Goal: Task Accomplishment & Management: Use online tool/utility

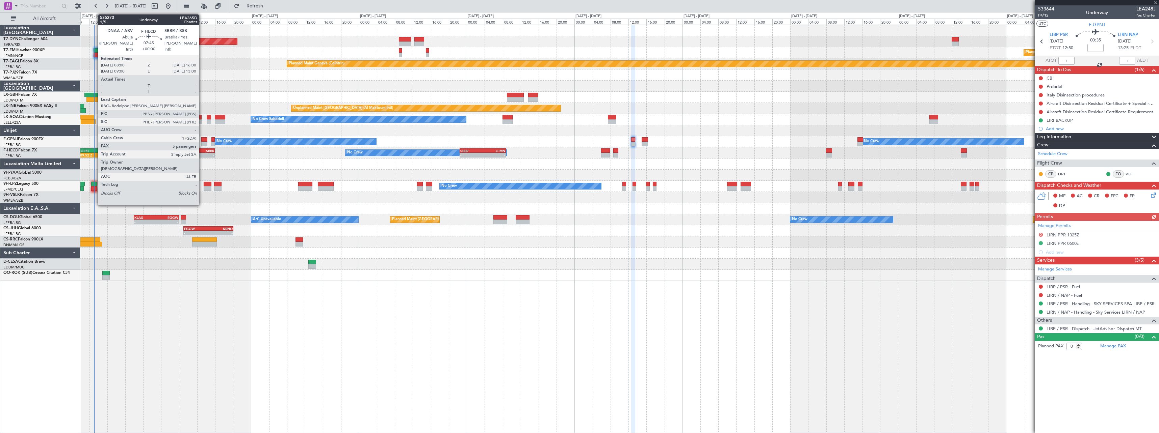
click at [202, 150] on div "SBBR" at bounding box center [205, 151] width 17 height 4
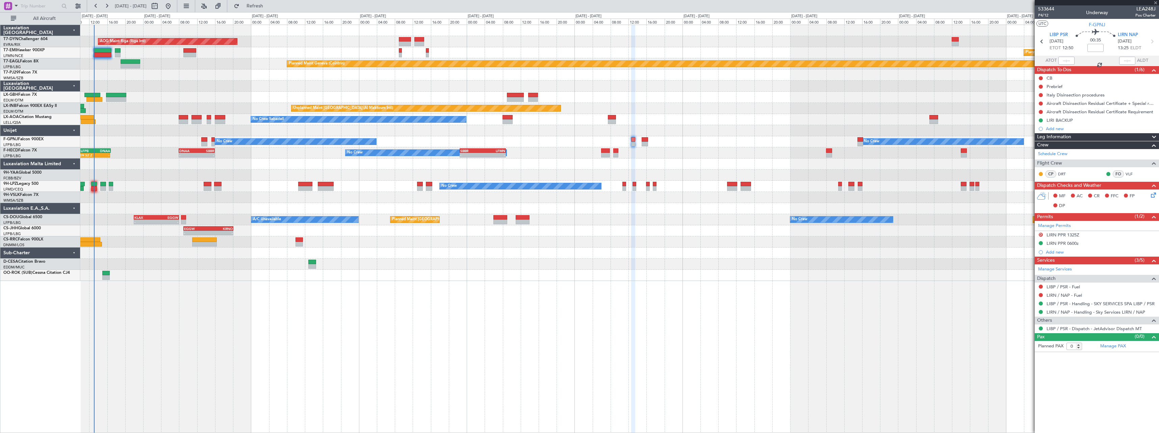
type input "5"
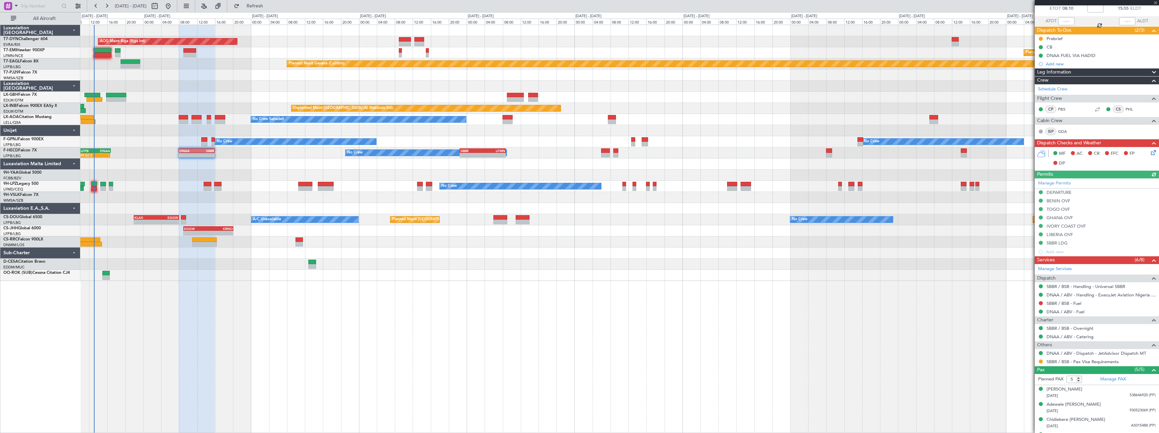
scroll to position [67, 0]
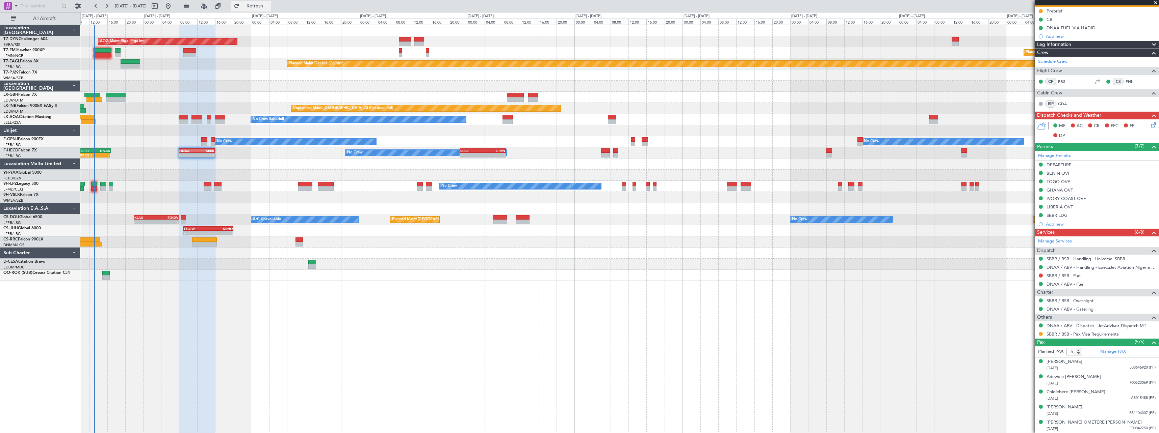
click at [269, 7] on span "Refresh" at bounding box center [255, 6] width 28 height 5
drag, startPoint x: 260, startPoint y: 6, endPoint x: 275, endPoint y: 0, distance: 15.6
click at [260, 6] on button "Refresh" at bounding box center [251, 6] width 41 height 11
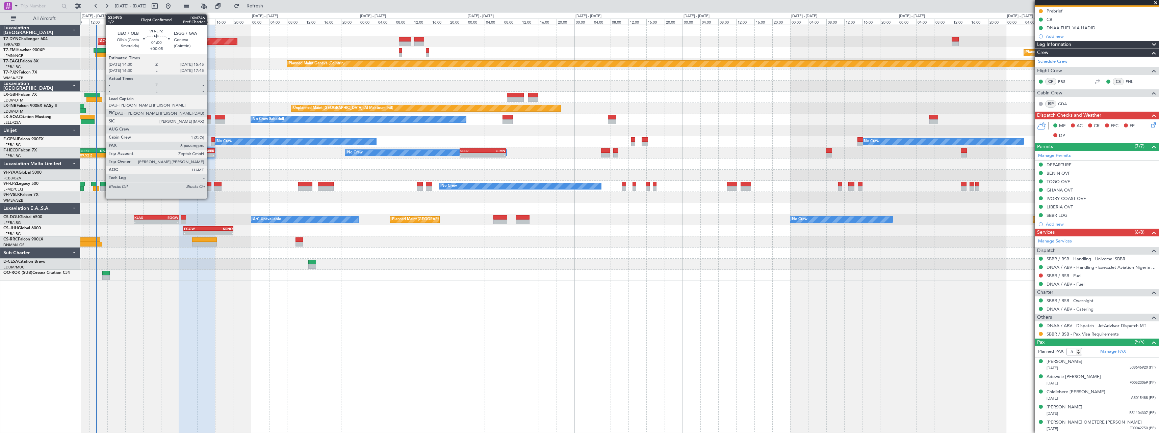
click at [102, 184] on div at bounding box center [103, 184] width 6 height 5
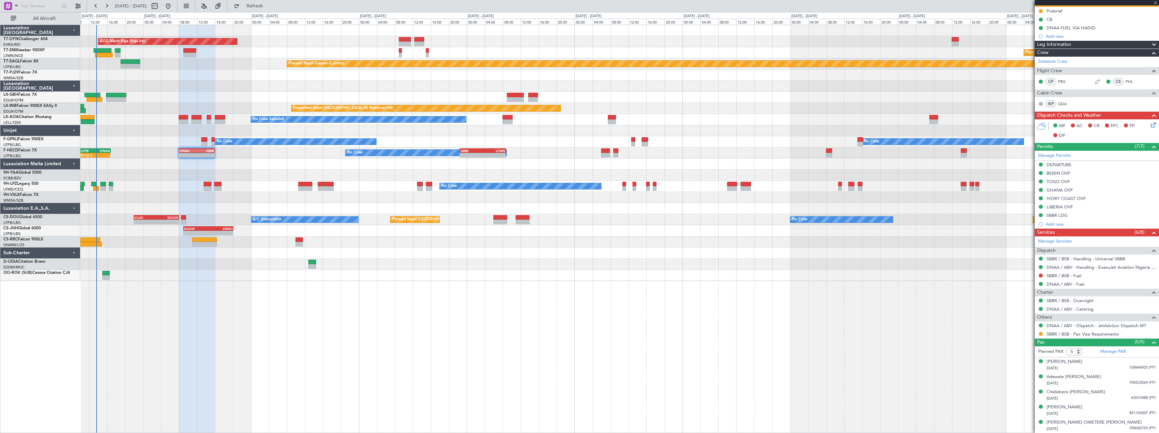
type input "+00:05"
type input "6"
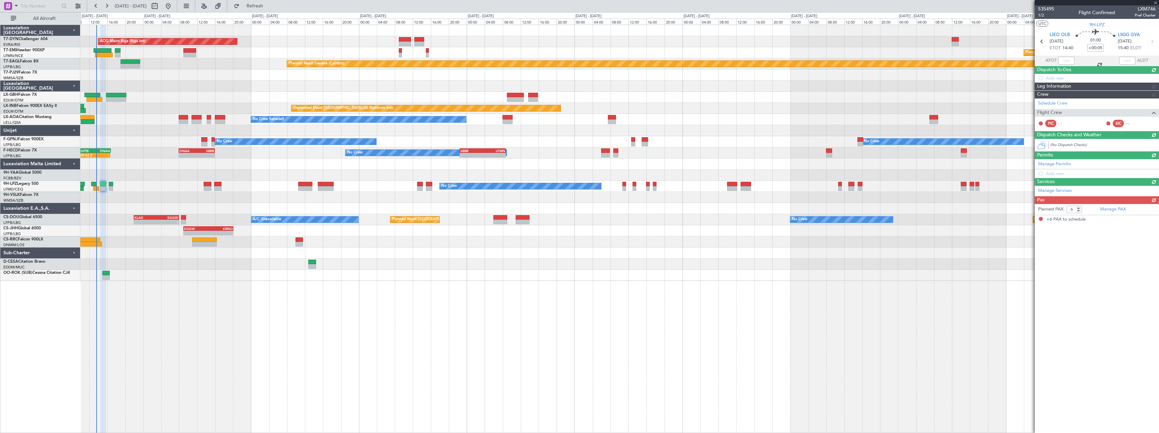
scroll to position [0, 0]
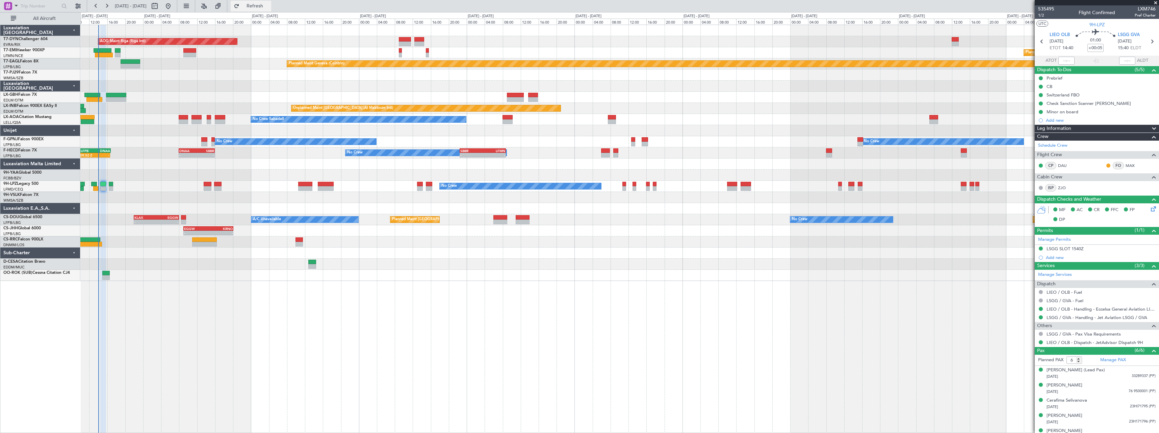
click at [264, 8] on span "Refresh" at bounding box center [255, 6] width 28 height 5
click at [254, 6] on button "Refresh" at bounding box center [251, 6] width 41 height 11
click at [254, 6] on button "Refreshing..." at bounding box center [251, 6] width 41 height 11
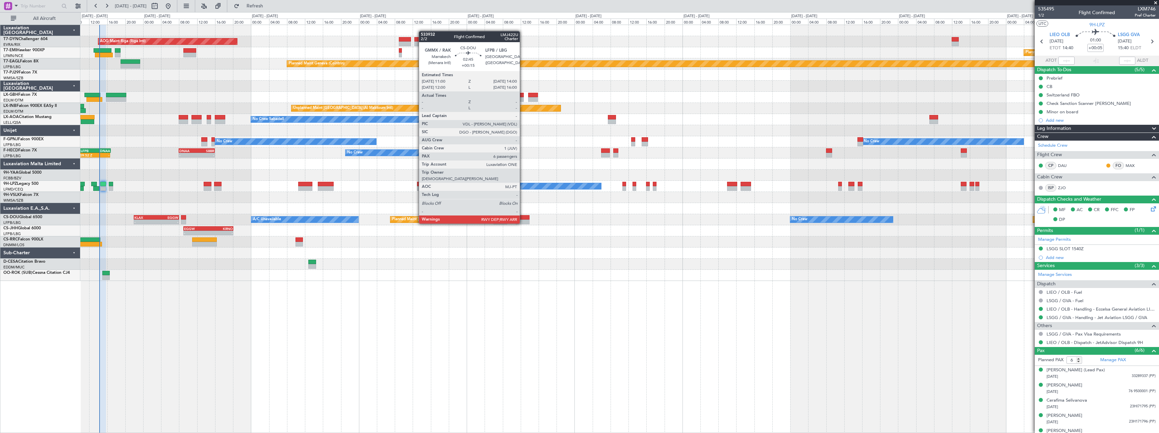
click at [523, 217] on div at bounding box center [522, 217] width 14 height 5
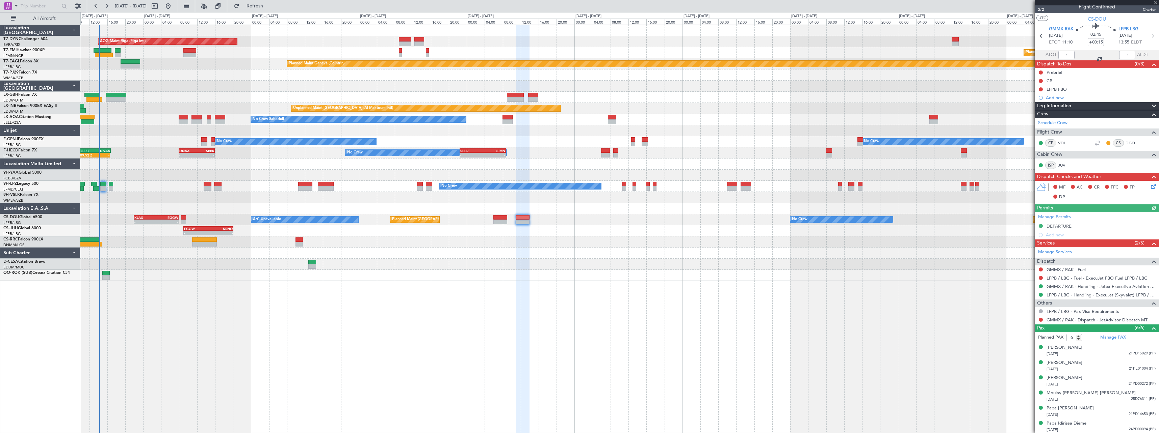
scroll to position [7, 0]
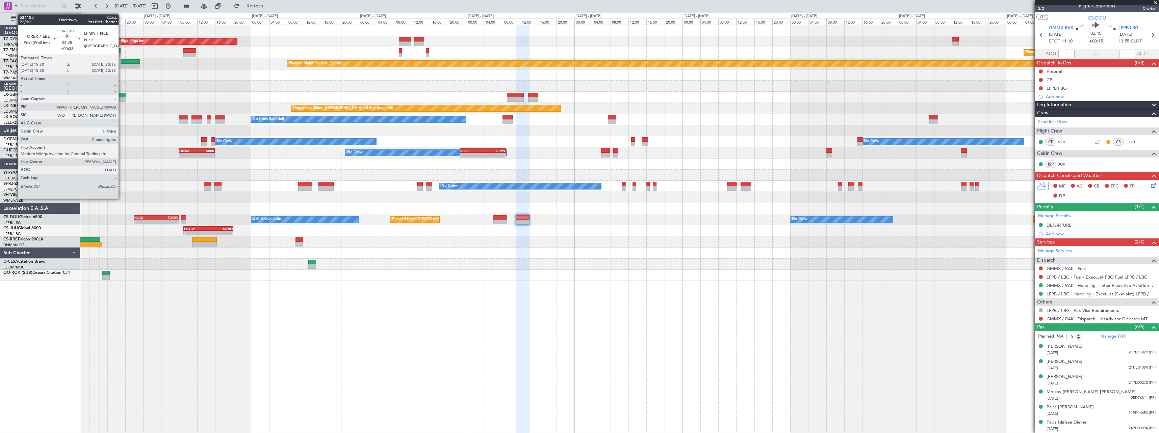
click at [122, 97] on div at bounding box center [116, 95] width 20 height 5
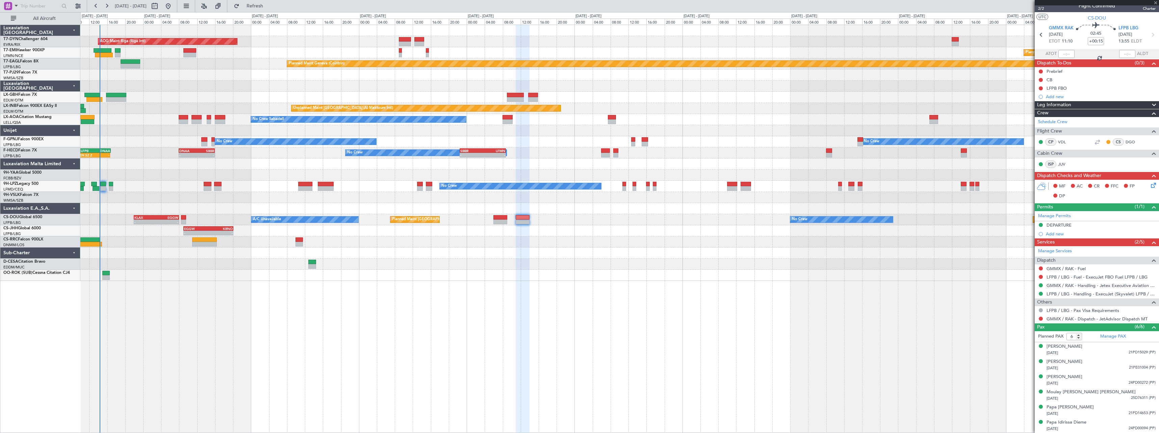
type input "+00:35"
type input "0"
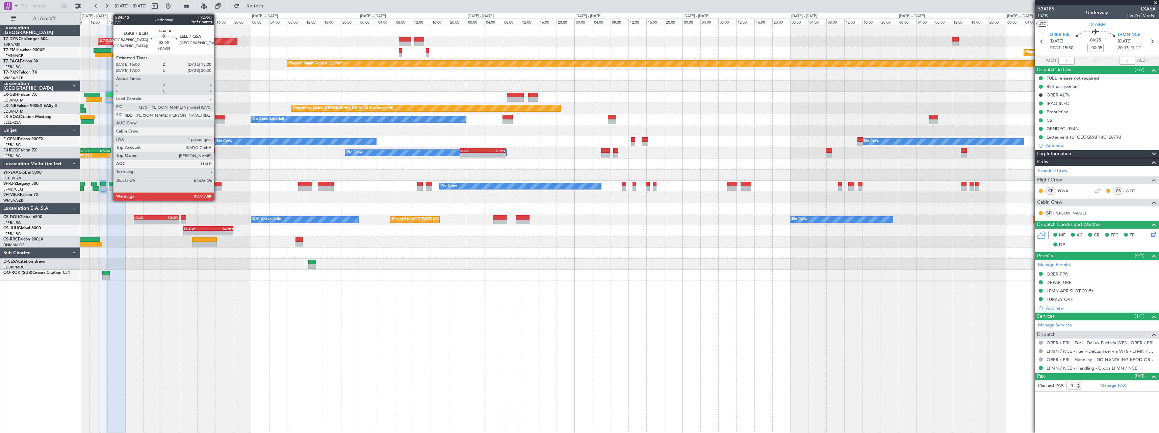
click at [217, 116] on div at bounding box center [220, 117] width 11 height 5
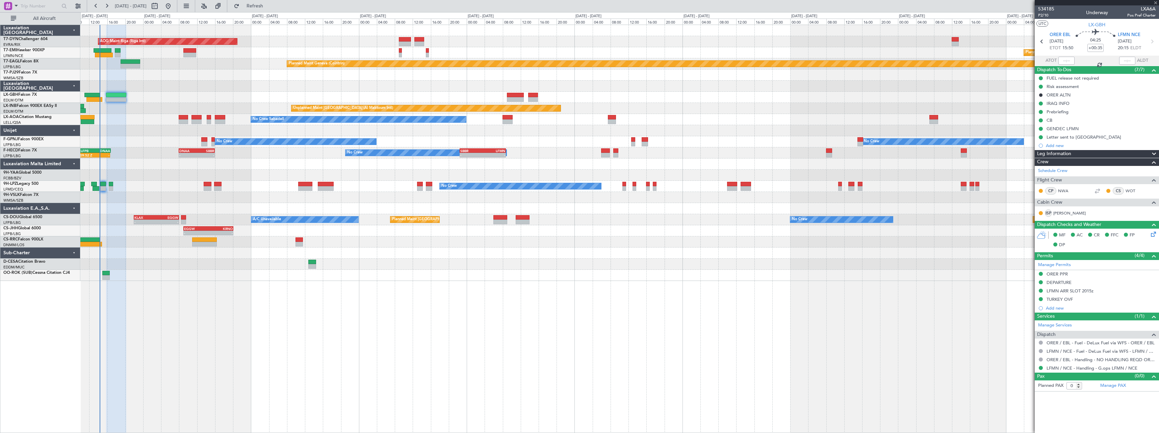
type input "+00:05"
type input "1"
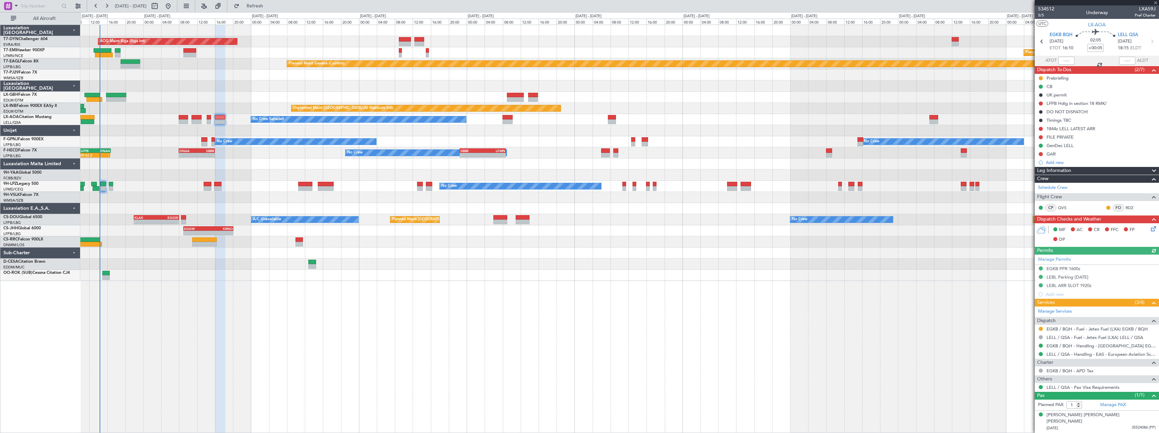
click at [267, 94] on div "Planned Maint Nice ([GEOGRAPHIC_DATA])" at bounding box center [619, 97] width 1078 height 11
click at [262, 6] on button "Refresh" at bounding box center [251, 6] width 41 height 11
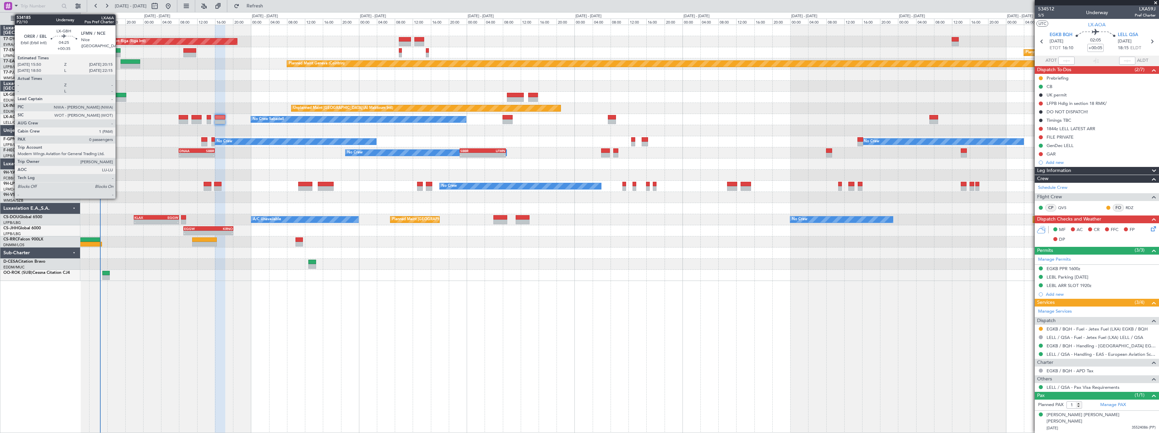
click at [118, 94] on div at bounding box center [116, 95] width 20 height 5
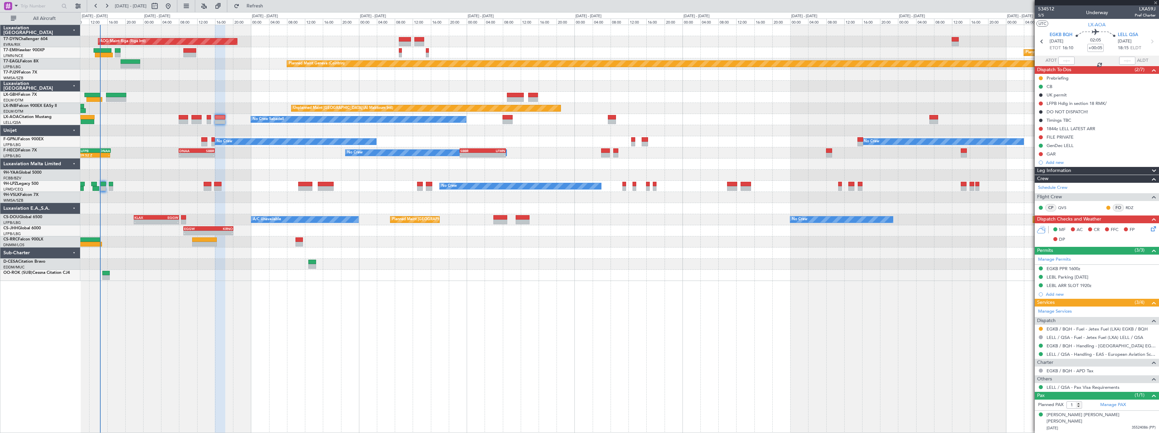
type input "+00:35"
type input "0"
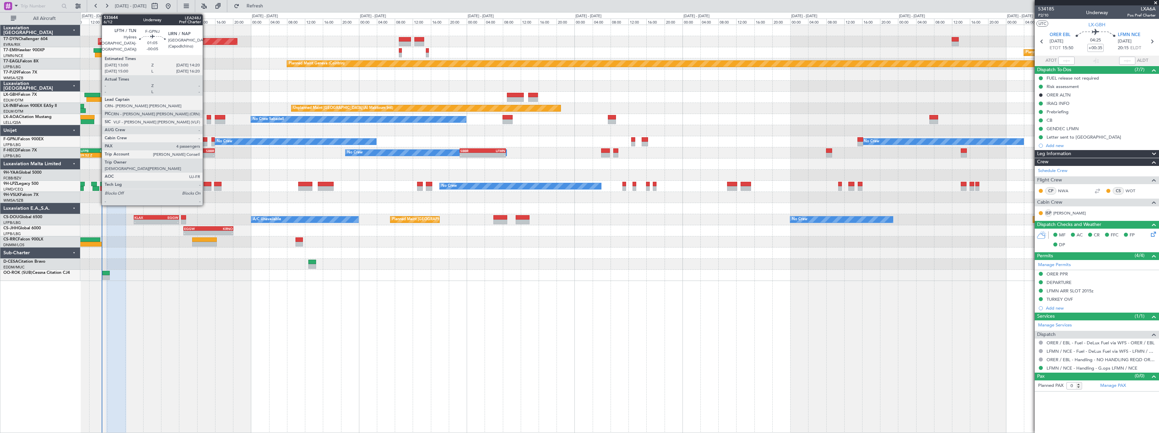
click at [206, 140] on div at bounding box center [204, 139] width 6 height 5
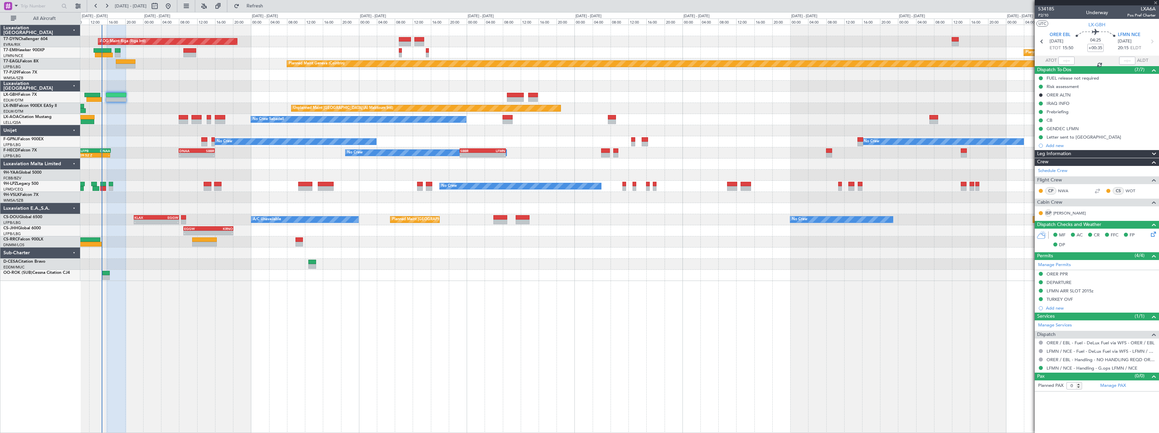
type input "-00:05"
type input "4"
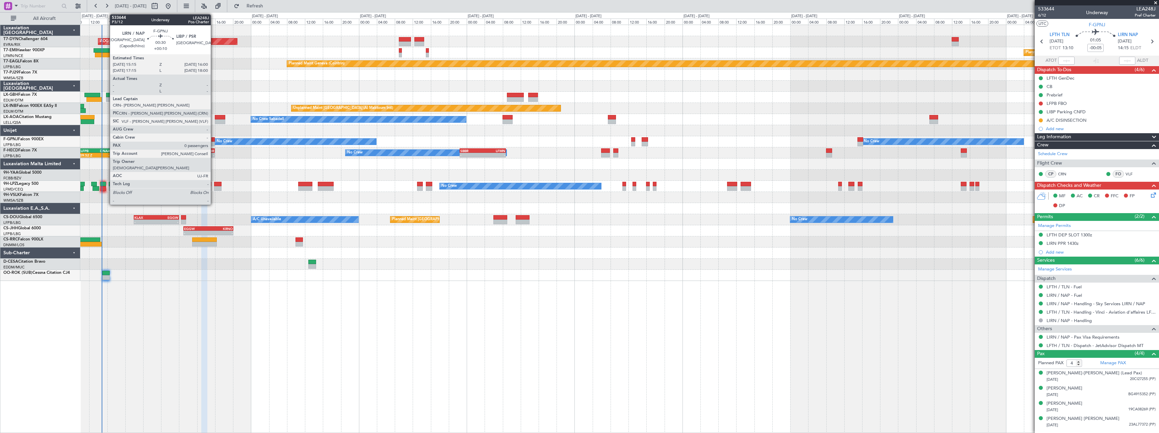
click at [214, 141] on div at bounding box center [212, 139] width 3 height 5
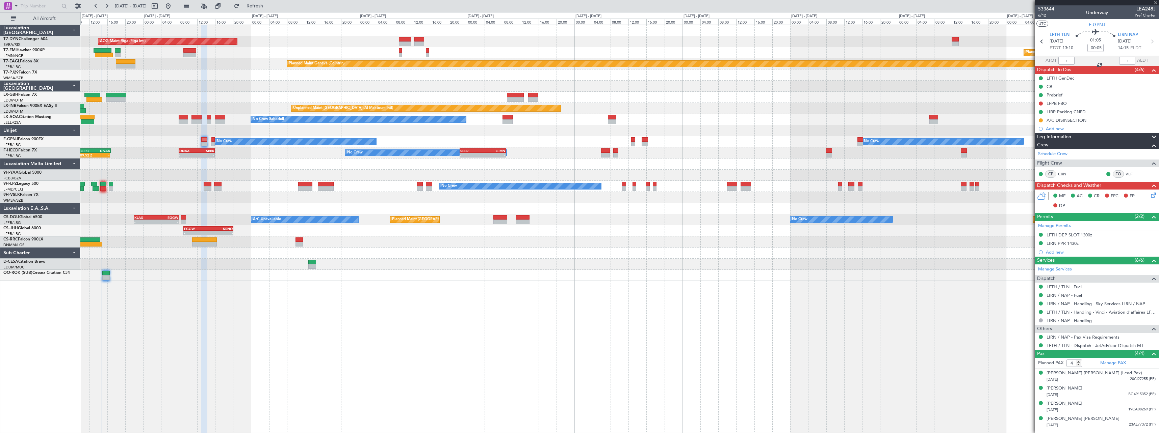
type input "+00:10"
type input "0"
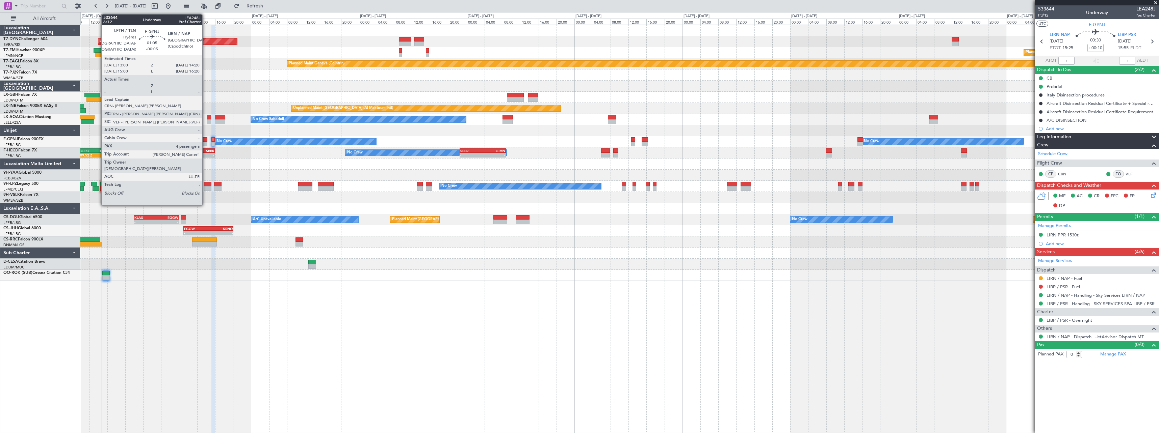
click at [205, 139] on div at bounding box center [204, 139] width 6 height 5
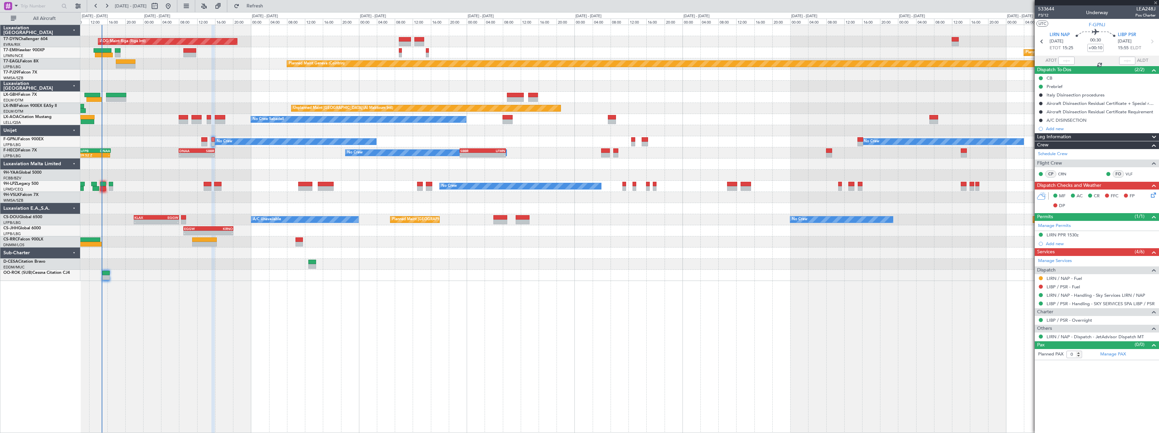
type input "-00:05"
type input "4"
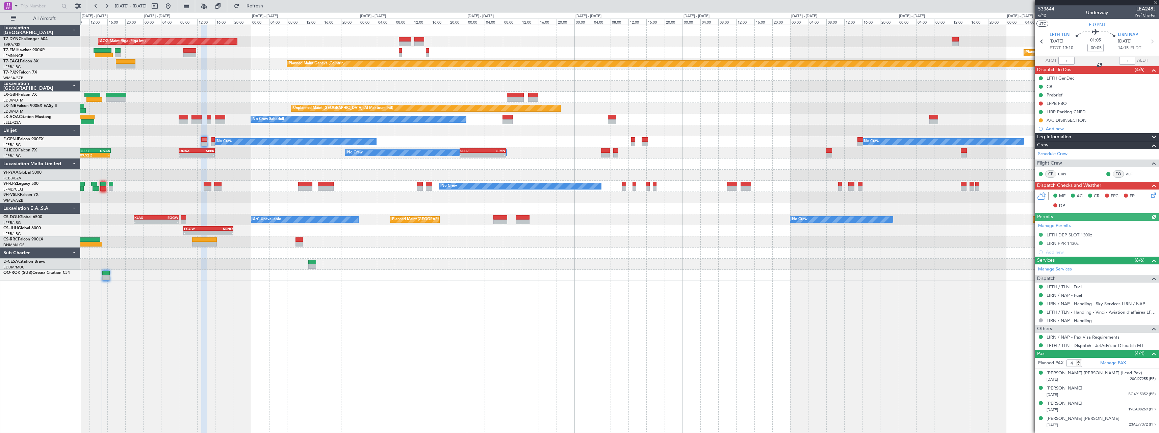
click at [1040, 15] on span "6/12" at bounding box center [1046, 15] width 16 height 6
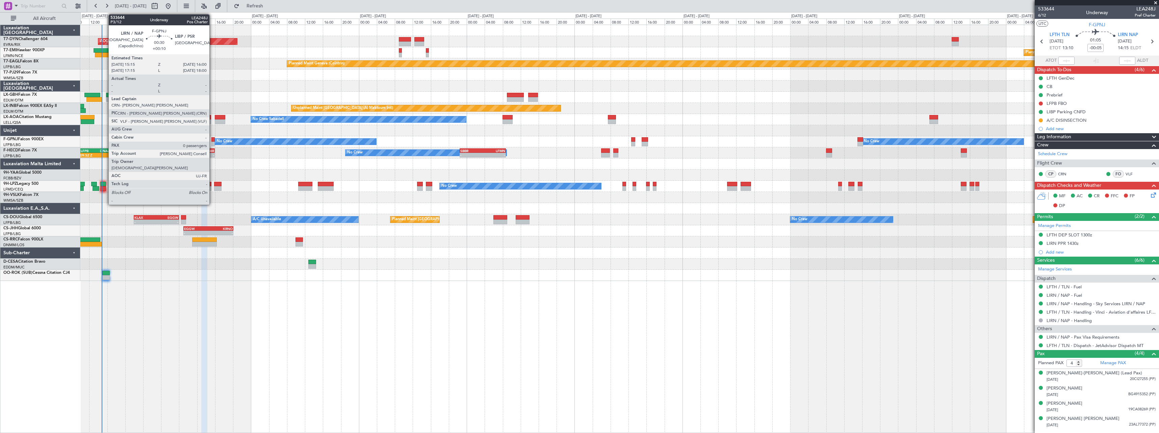
click at [212, 140] on div at bounding box center [212, 139] width 3 height 5
type input "+00:10"
type input "0"
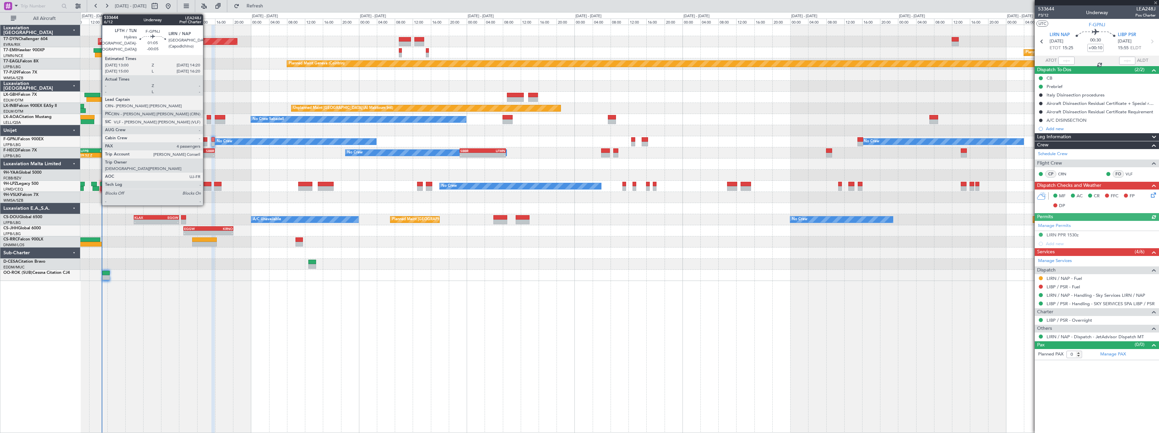
click at [206, 139] on div at bounding box center [204, 139] width 6 height 5
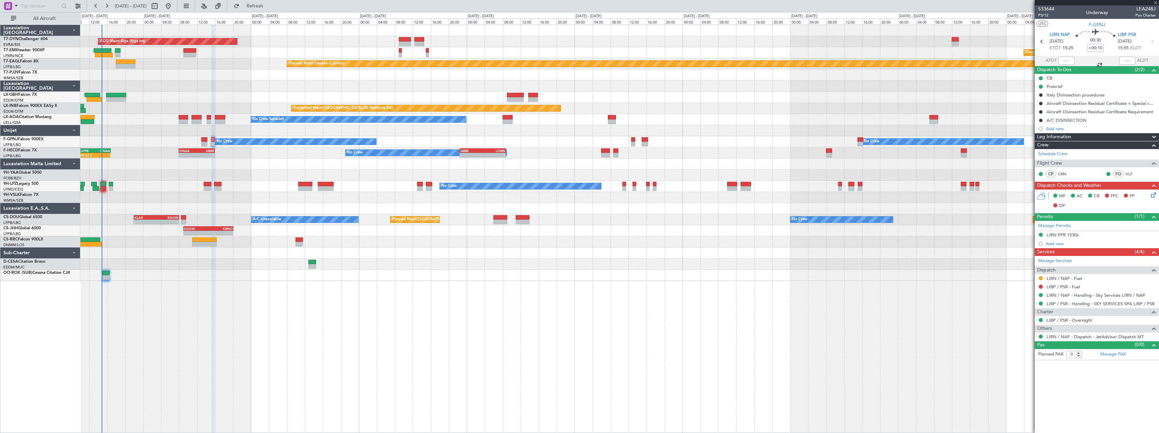
type input "-00:05"
type input "4"
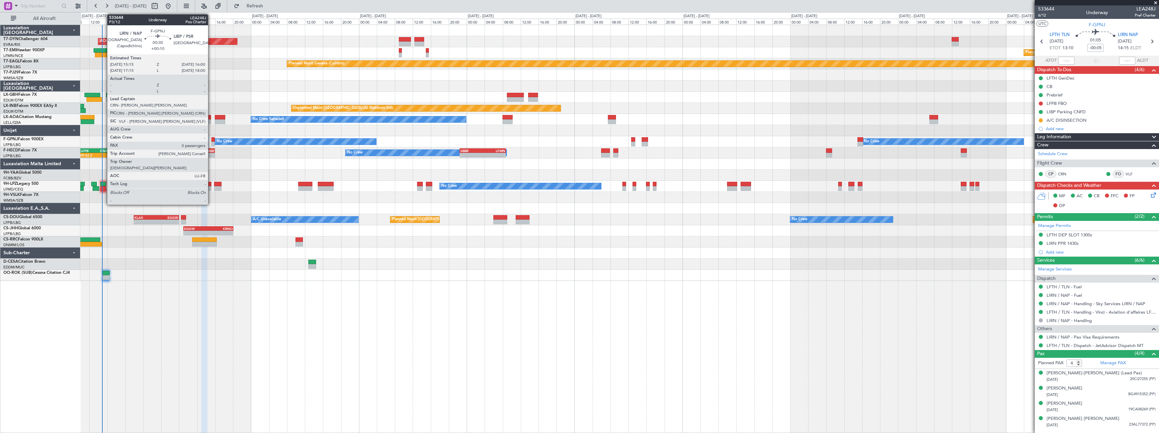
click at [211, 140] on div at bounding box center [212, 139] width 3 height 5
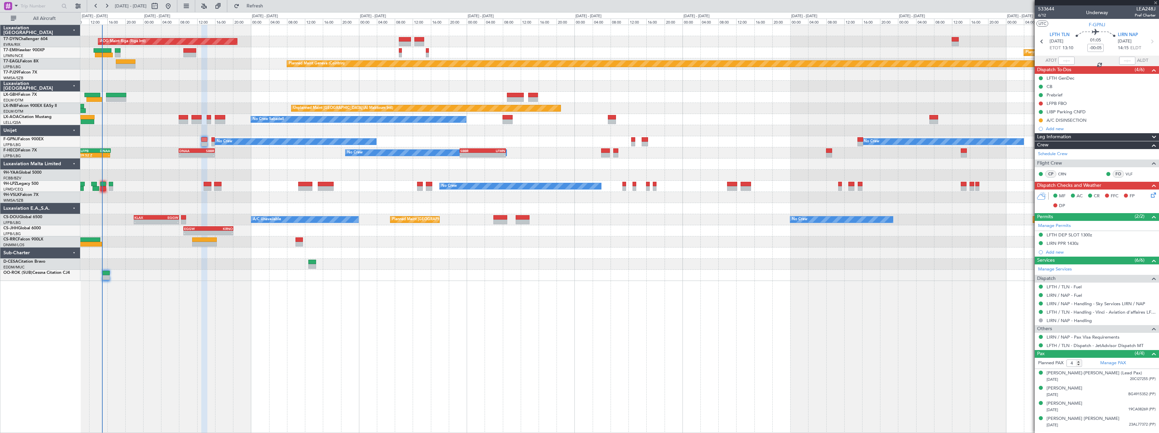
type input "+00:10"
type input "0"
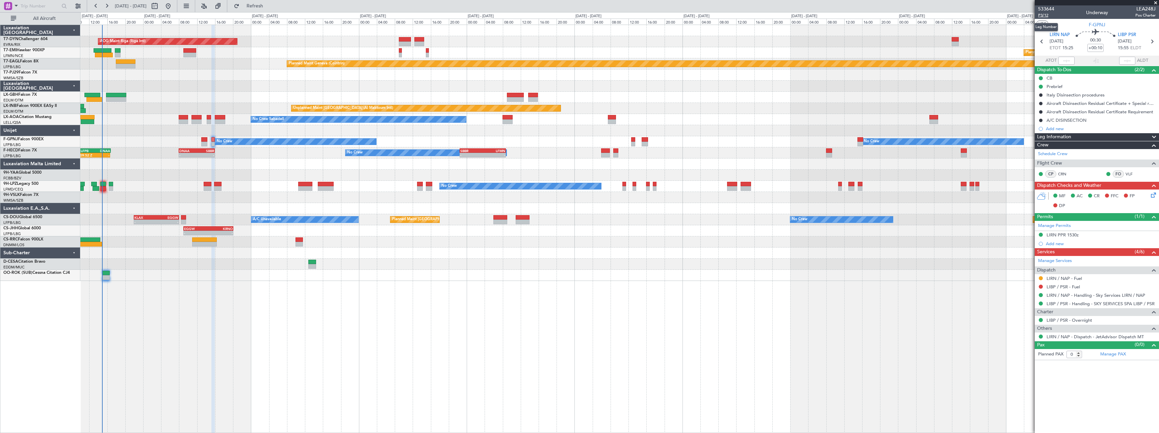
click at [1046, 13] on span "P3/12" at bounding box center [1046, 15] width 16 height 6
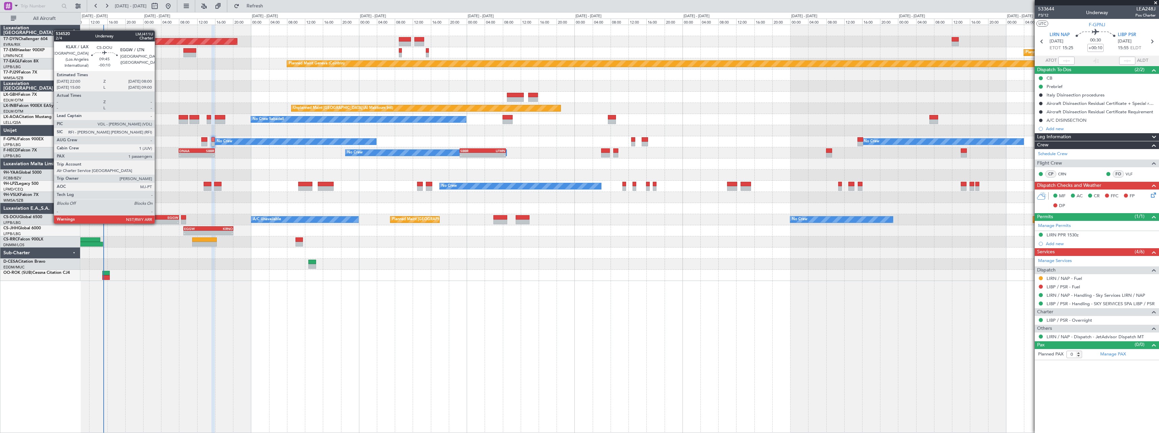
click at [158, 217] on div "EGGW" at bounding box center [167, 218] width 22 height 4
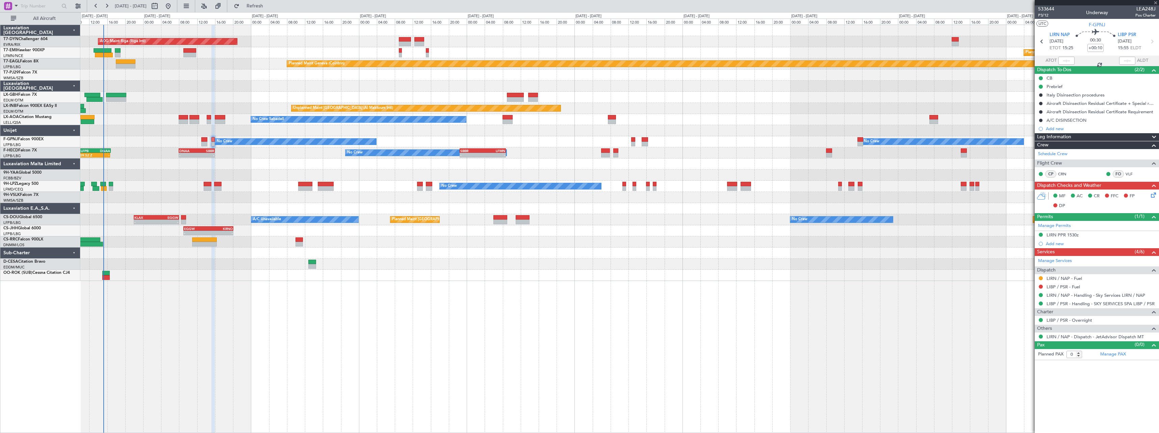
type input "-00:10"
type input "1"
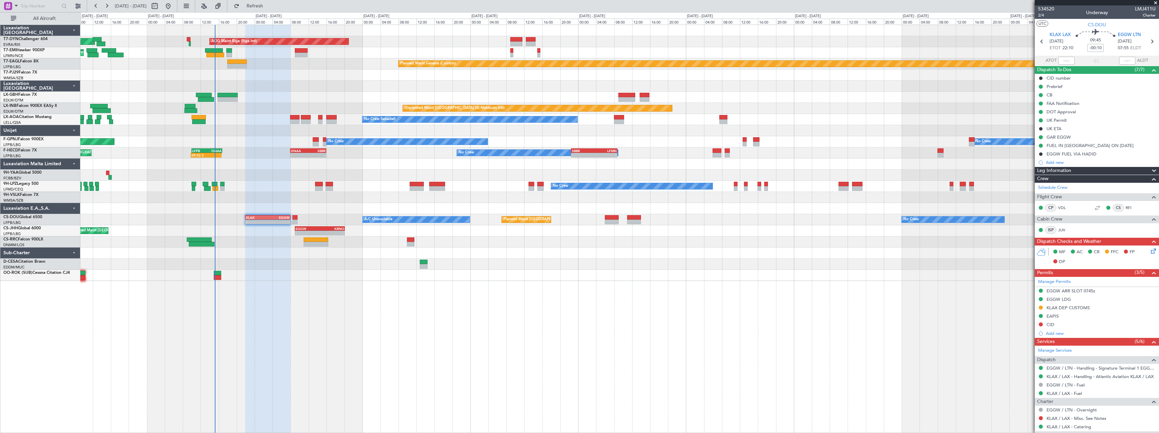
click at [227, 209] on div at bounding box center [619, 208] width 1078 height 11
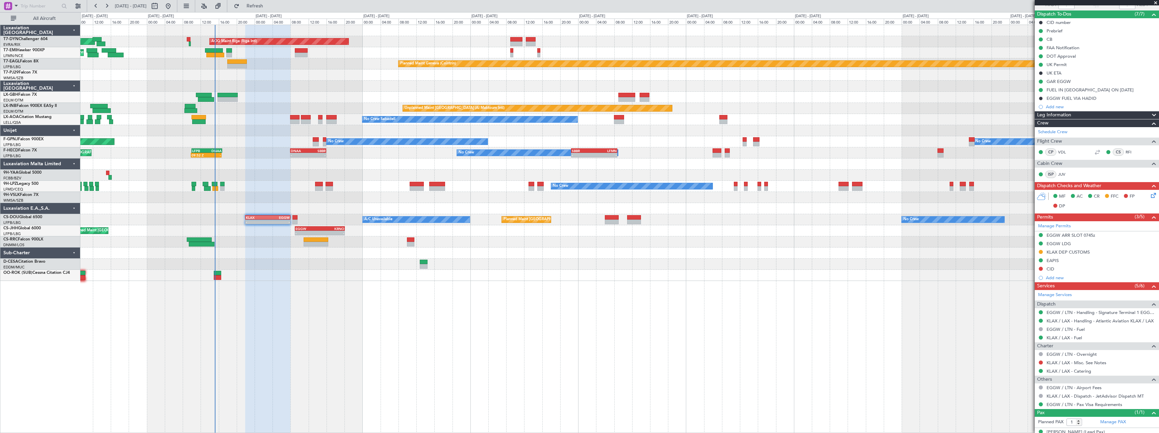
scroll to position [65, 0]
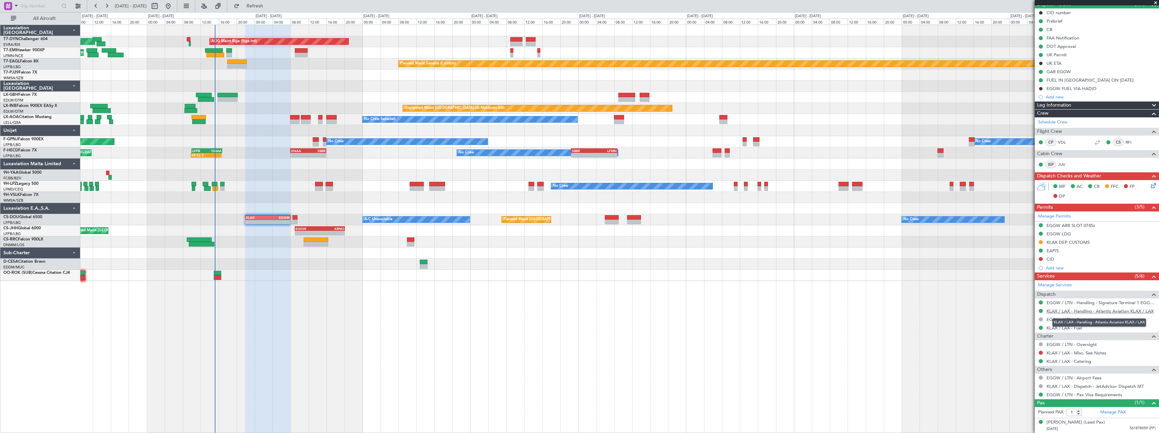
click at [1119, 312] on link "KLAX / LAX - Handling - Atlantic Aviation KLAX / LAX" at bounding box center [1099, 312] width 107 height 6
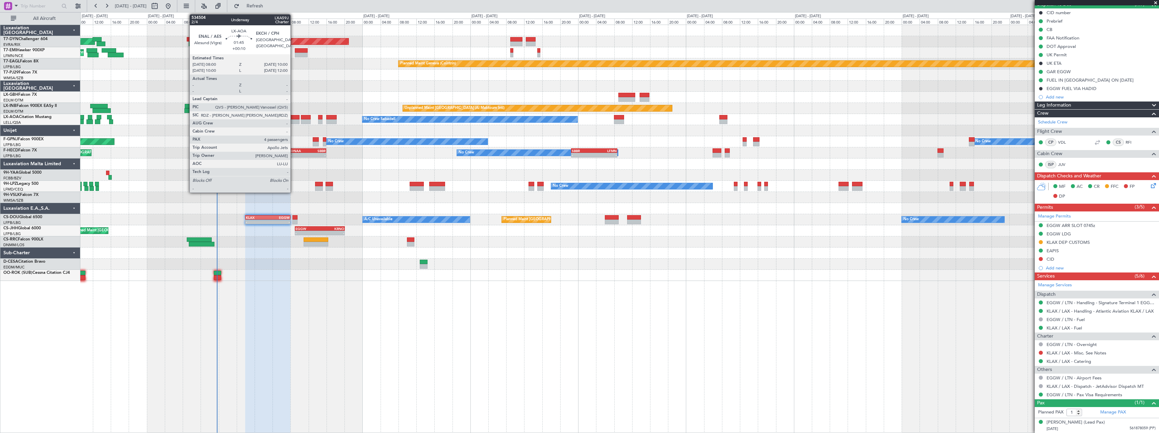
click at [293, 115] on div at bounding box center [294, 117] width 9 height 5
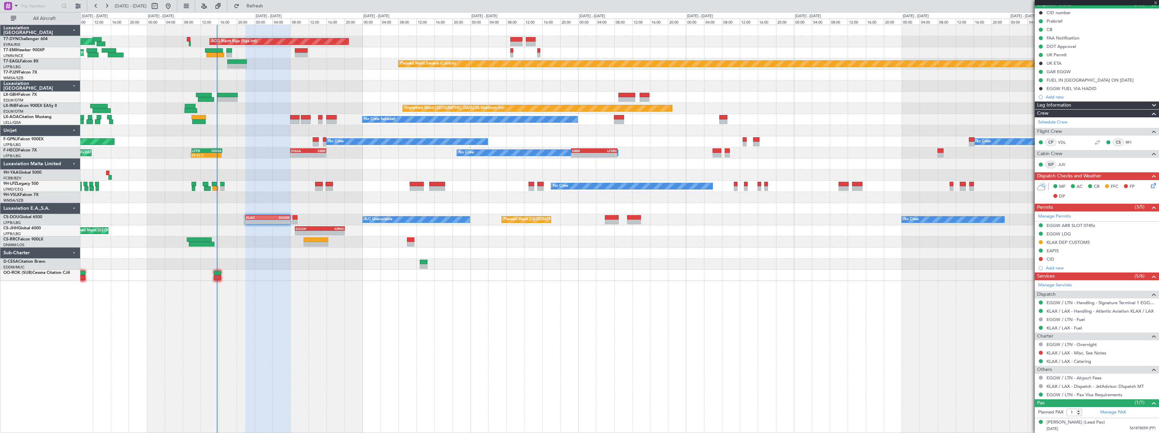
type input "+00:10"
type input "4"
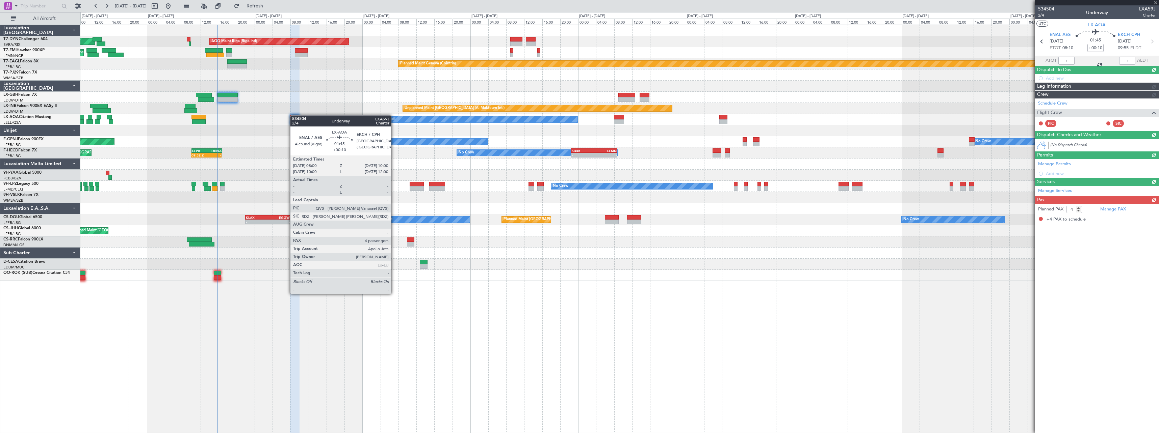
scroll to position [0, 0]
